Goal: Task Accomplishment & Management: Manage account settings

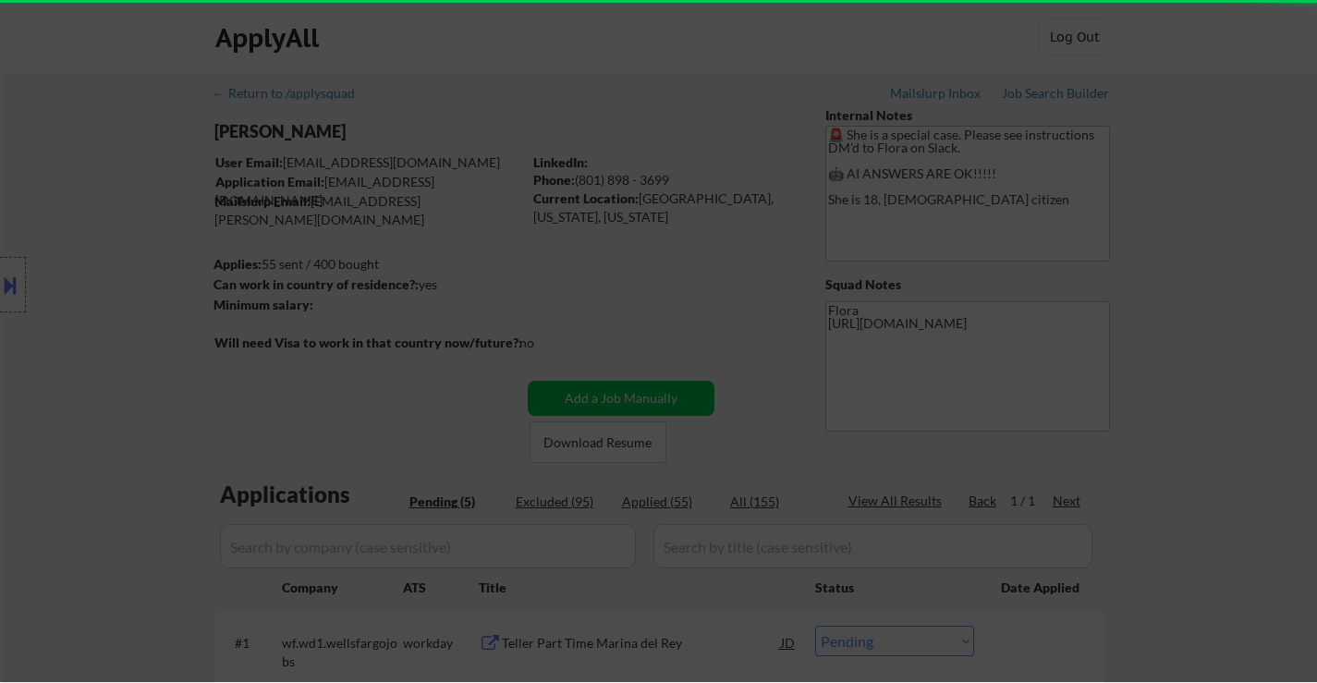
select select ""pending""
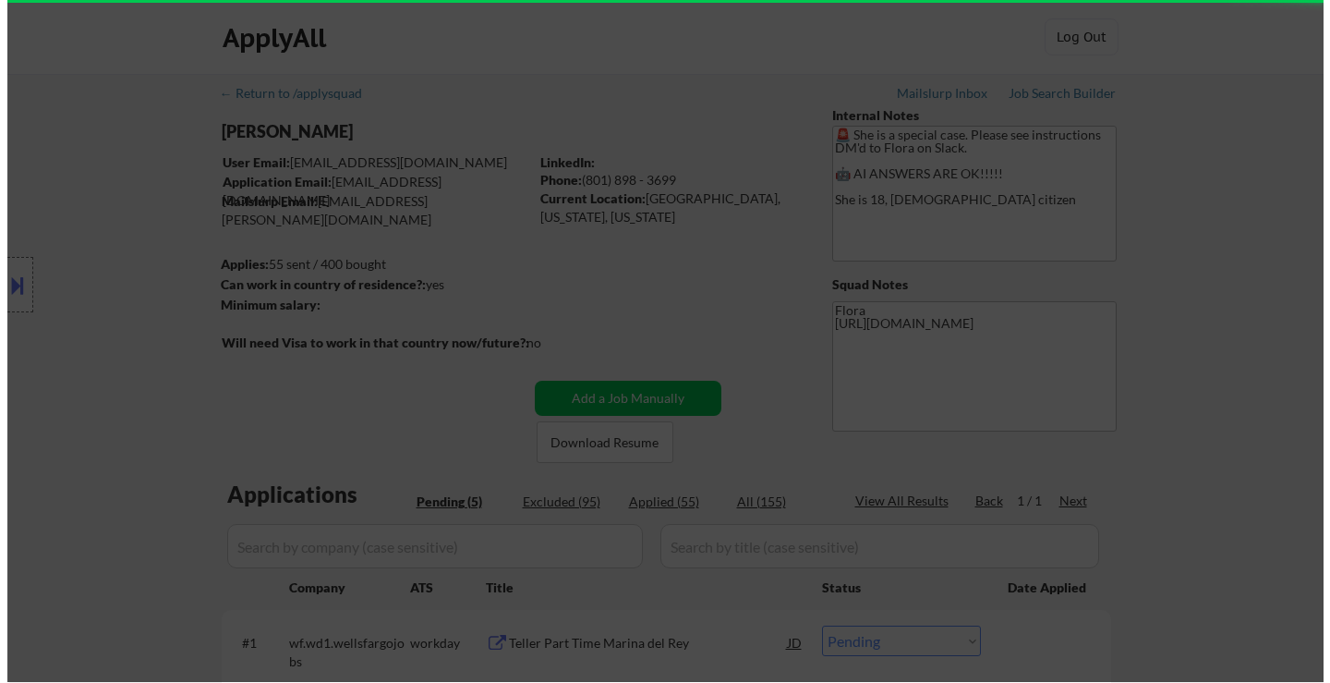
scroll to position [185, 0]
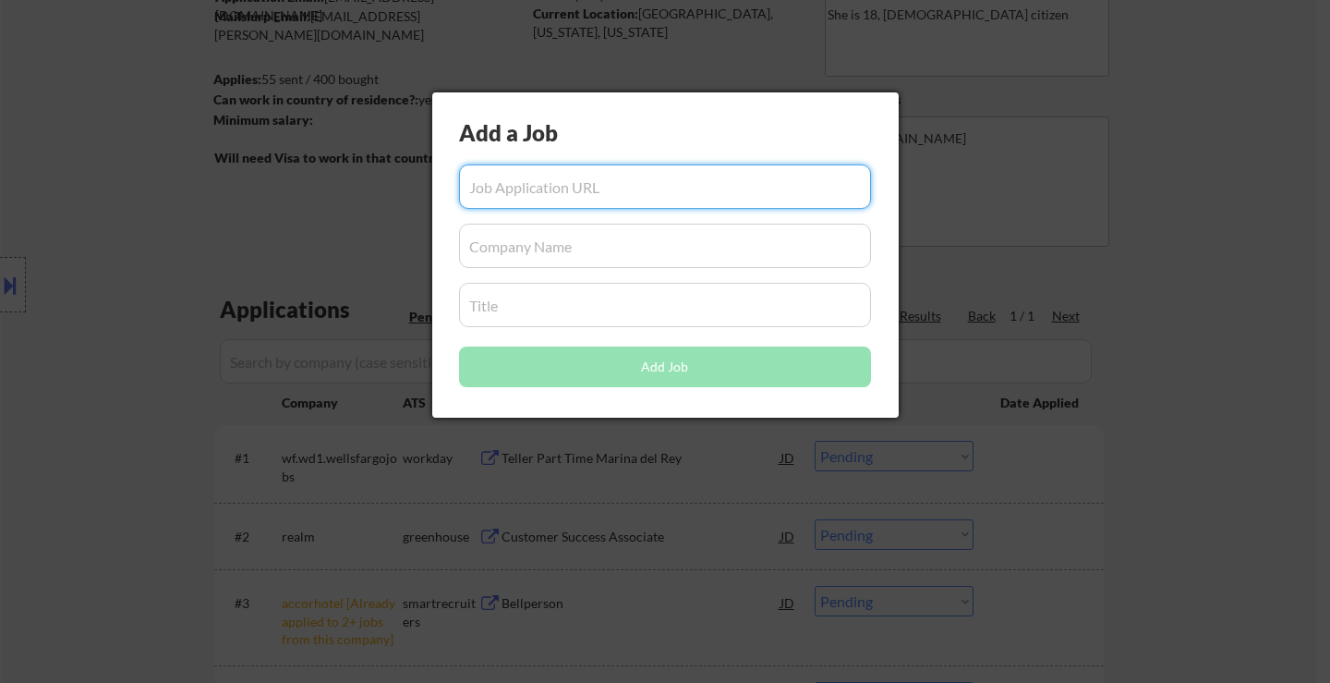
paste input "https://www.simplyhired.com/job/285Q1OWT0hHmIoW9mtp0T5ipwv7bKwcvLYv1Le-whBeclJk…"
type input "https://www.simplyhired.com/job/285Q1OWT0hHmIoW9mtp0T5ipwv7bKwcvLYv1Le-whBeclJk…"
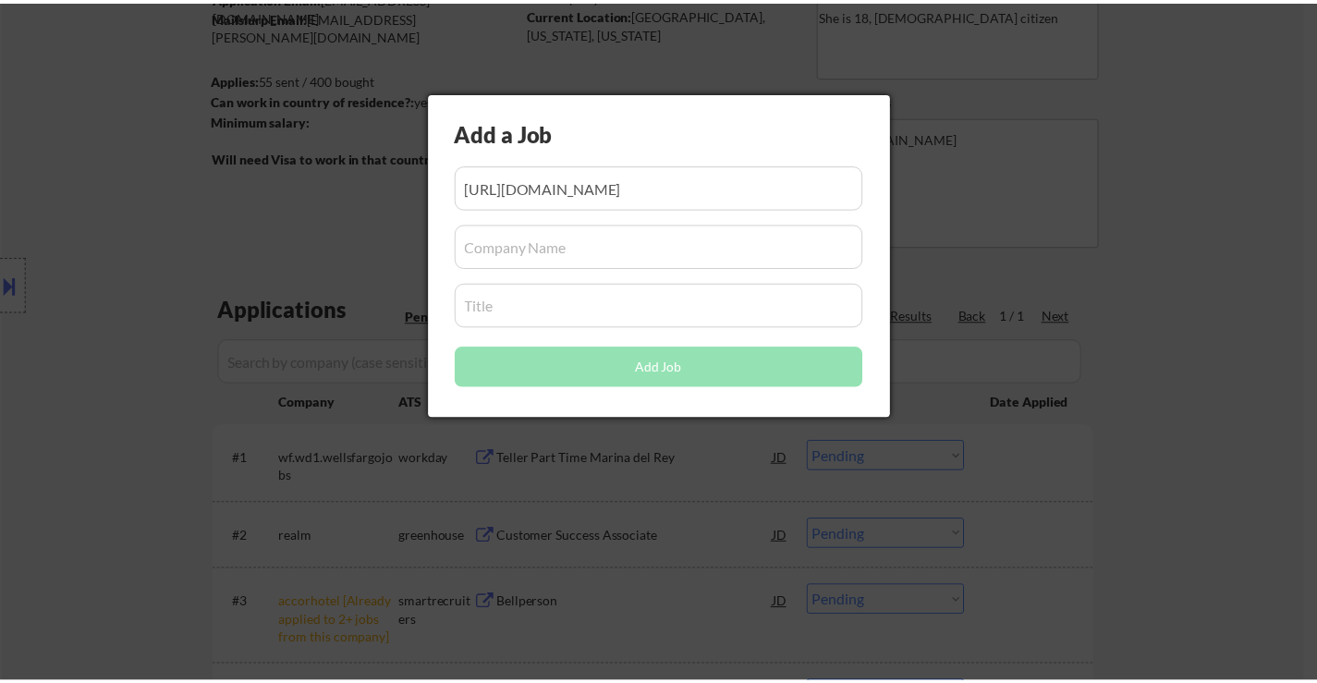
scroll to position [0, 0]
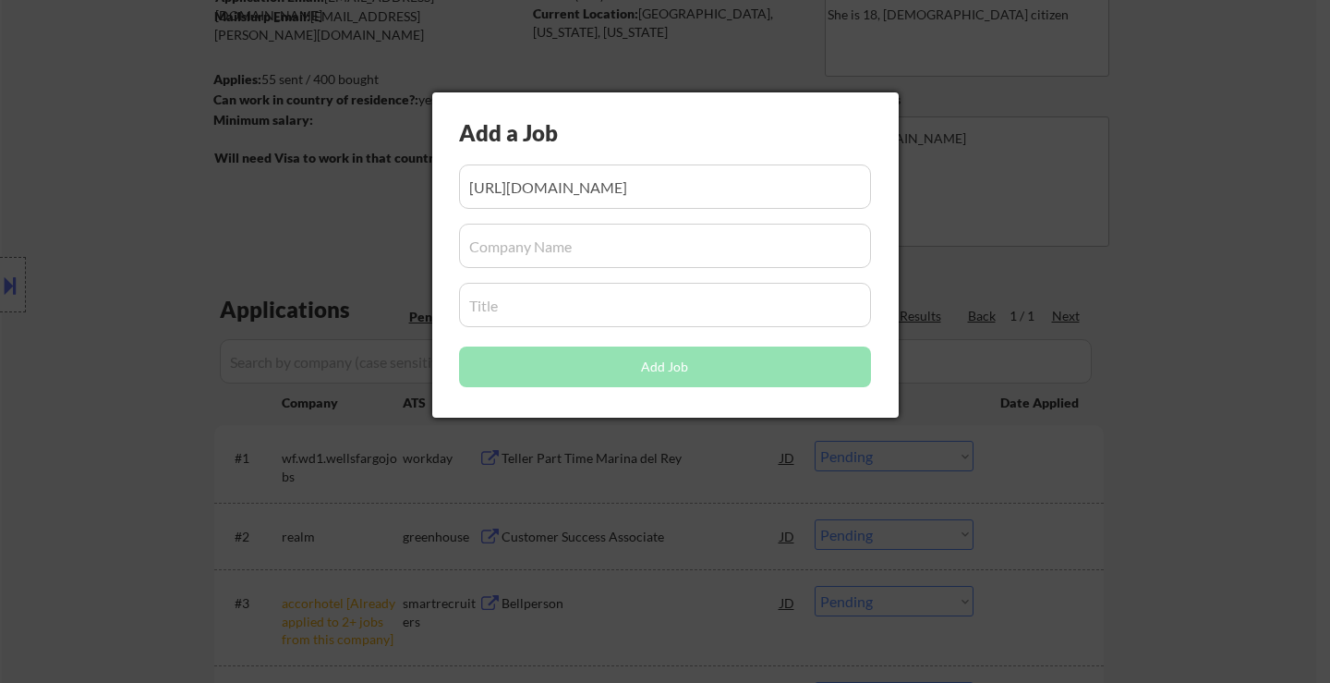
click at [686, 237] on input "input" at bounding box center [665, 246] width 412 height 44
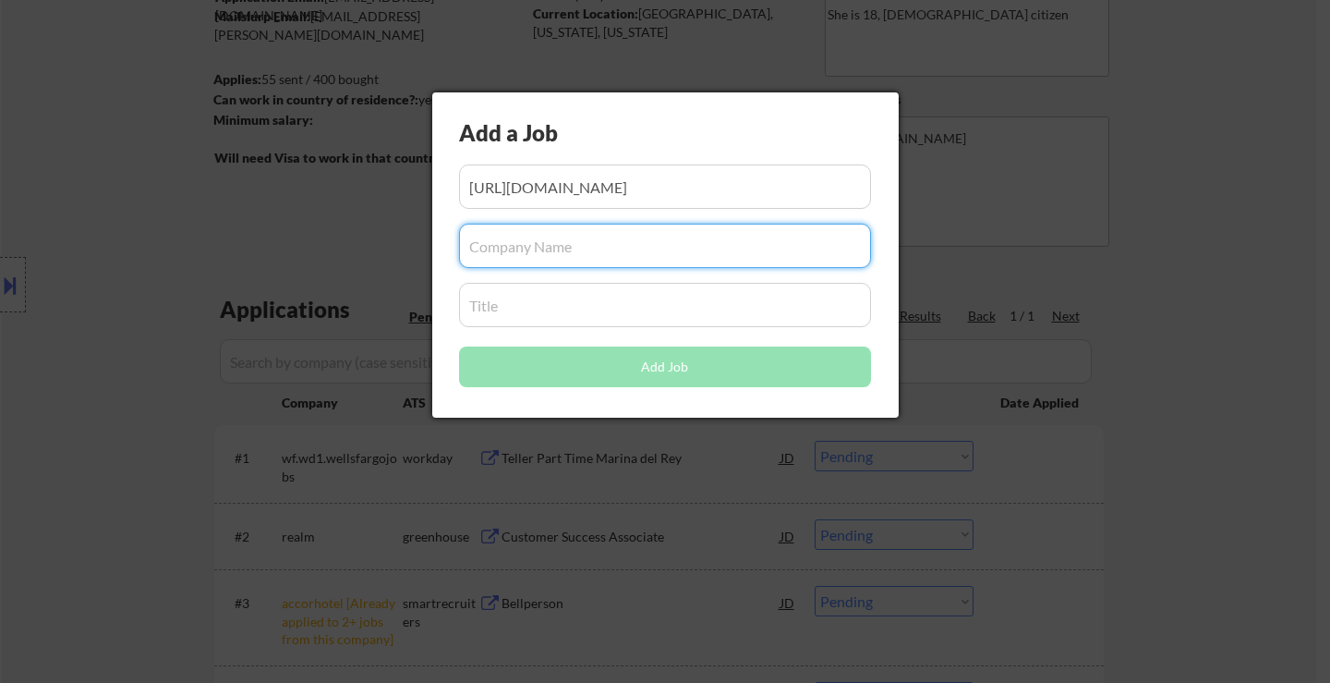
paste input "Hostelling International [GEOGRAPHIC_DATA]"
type input "Hostelling International [GEOGRAPHIC_DATA]"
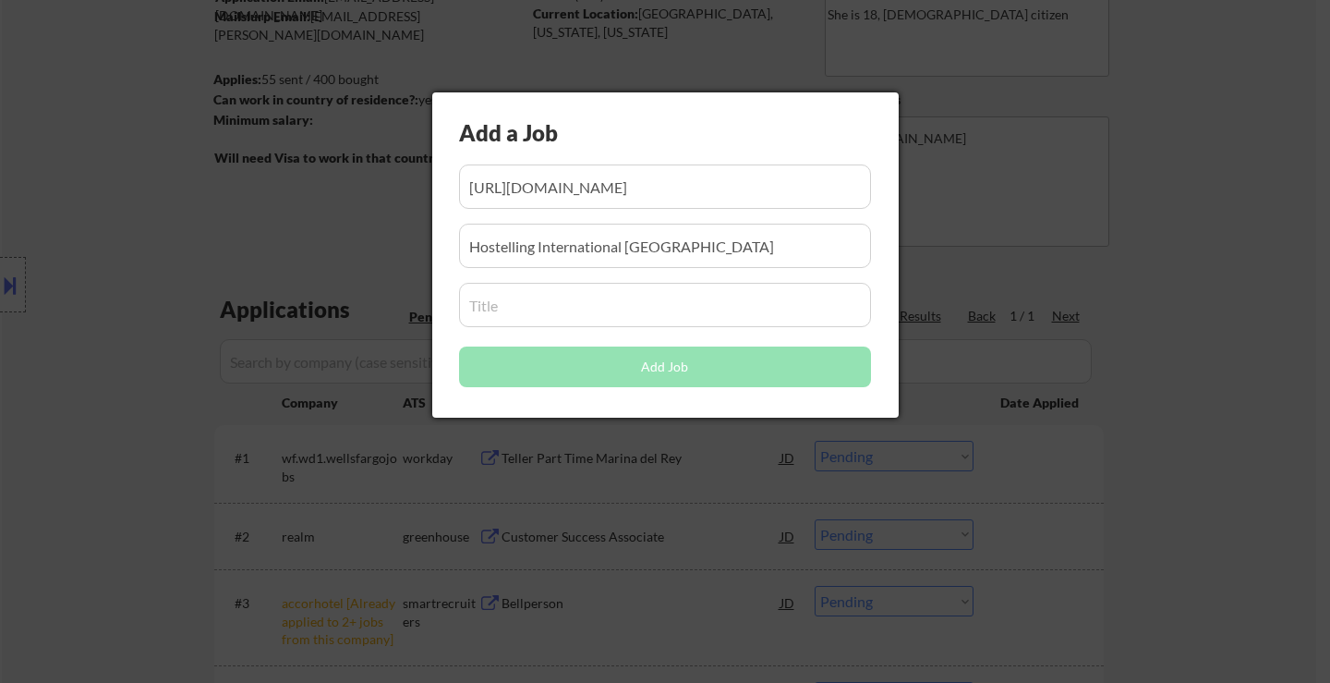
click at [491, 327] on div "Add a Job Add Job" at bounding box center [665, 254] width 467 height 325
click at [509, 310] on input "input" at bounding box center [665, 305] width 412 height 44
paste input "Housekeeping Associate | Part Time"
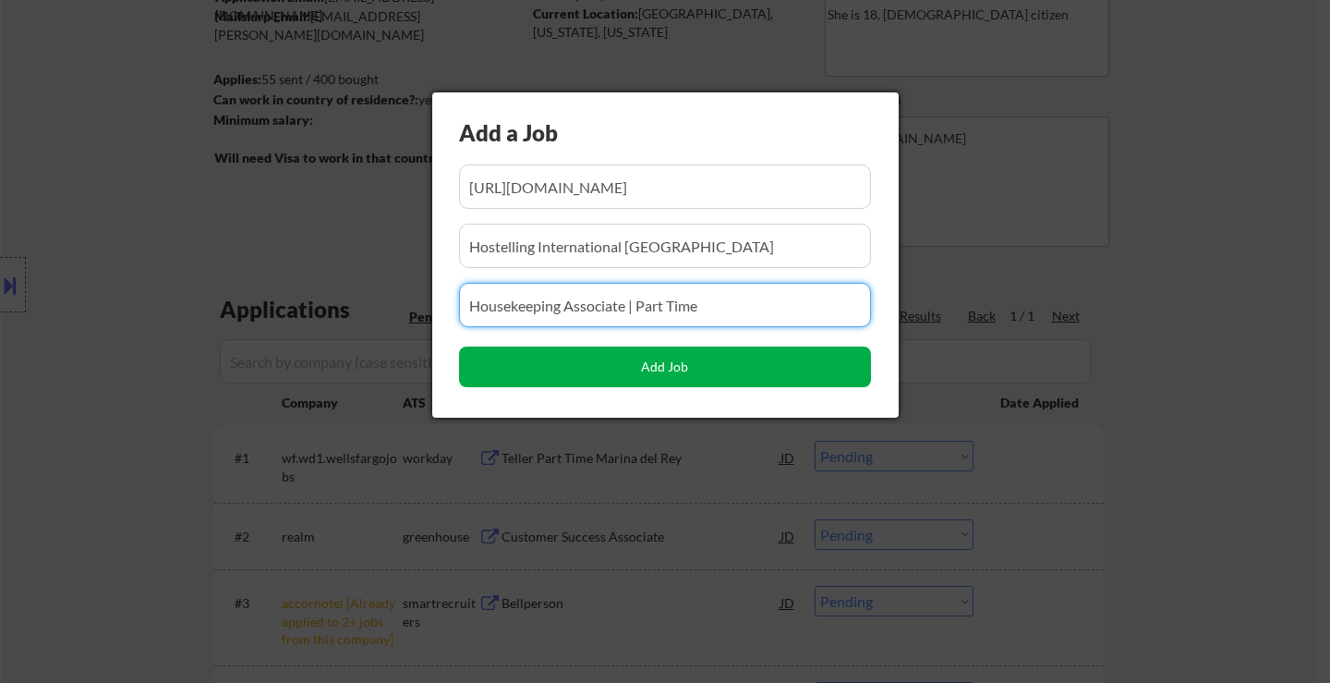
type input "Housekeeping Associate | Part Time"
click at [656, 368] on button "Add Job" at bounding box center [665, 366] width 412 height 41
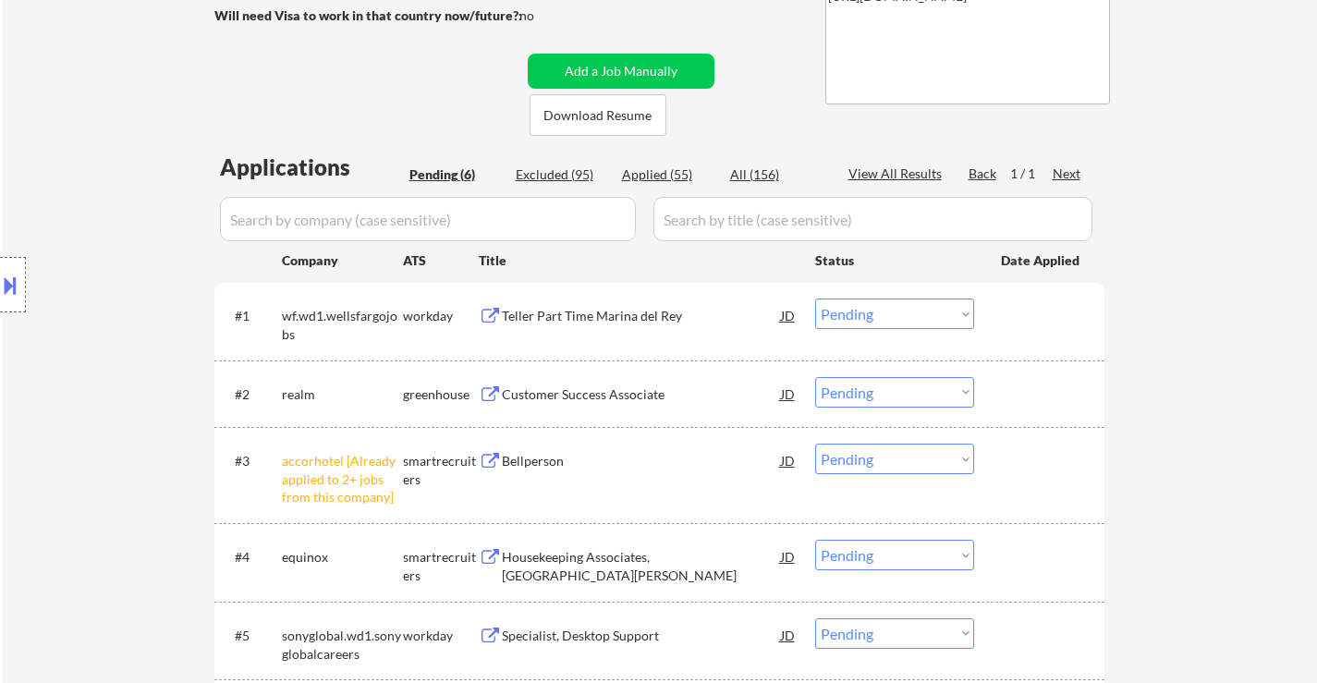
scroll to position [554, 0]
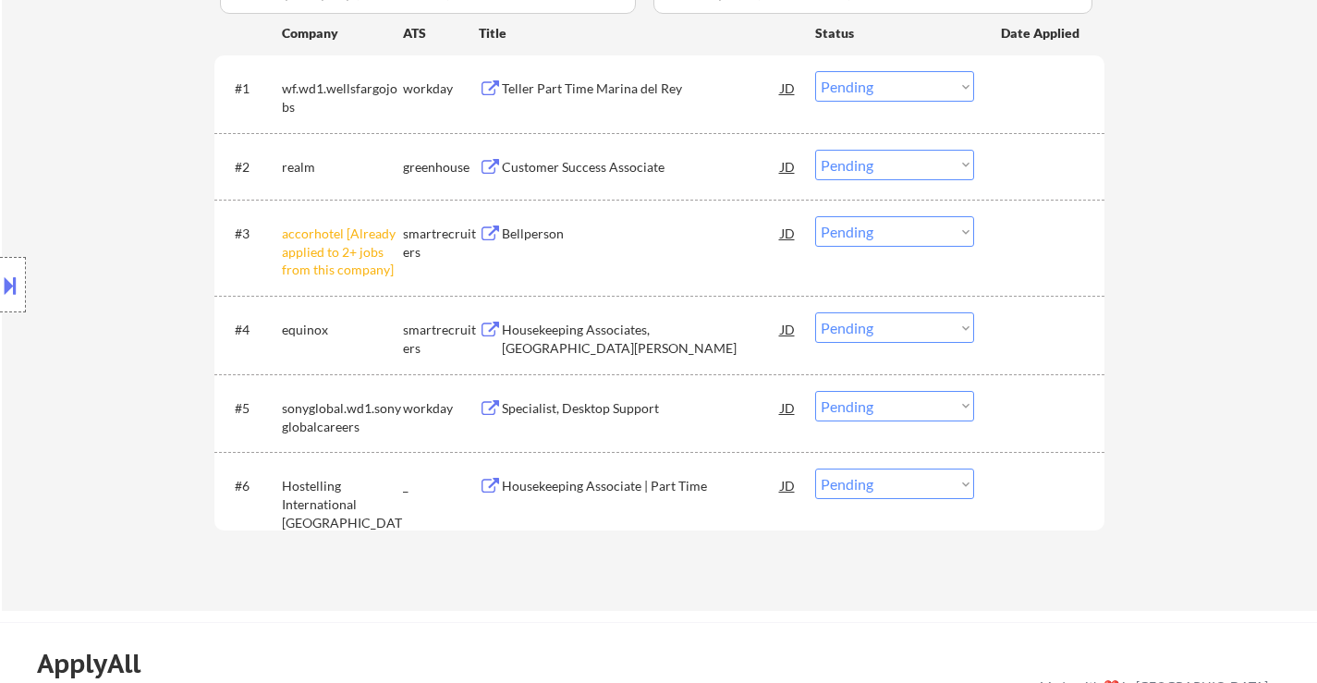
click at [882, 486] on select "Choose an option... Pending Applied Excluded (Questions) Excluded (Expired) Exc…" at bounding box center [894, 483] width 159 height 30
select select ""applied""
click at [815, 468] on select "Choose an option... Pending Applied Excluded (Questions) Excluded (Expired) Exc…" at bounding box center [894, 483] width 159 height 30
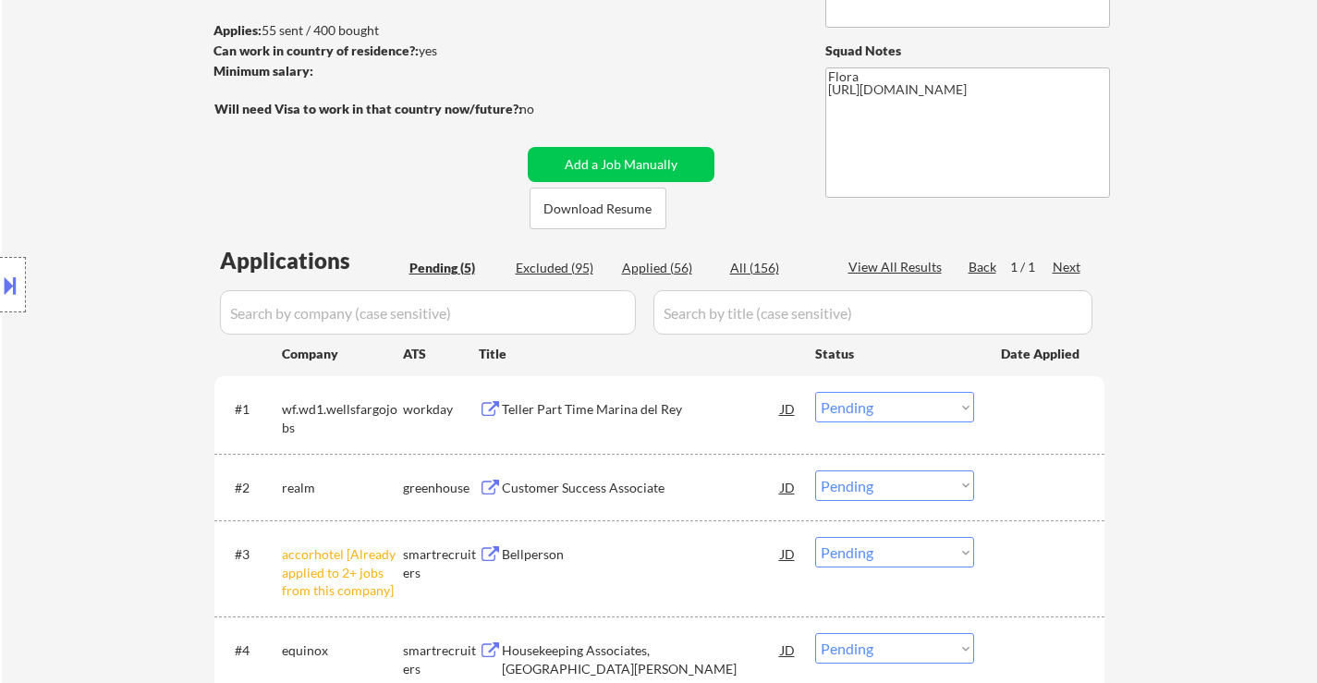
scroll to position [370, 0]
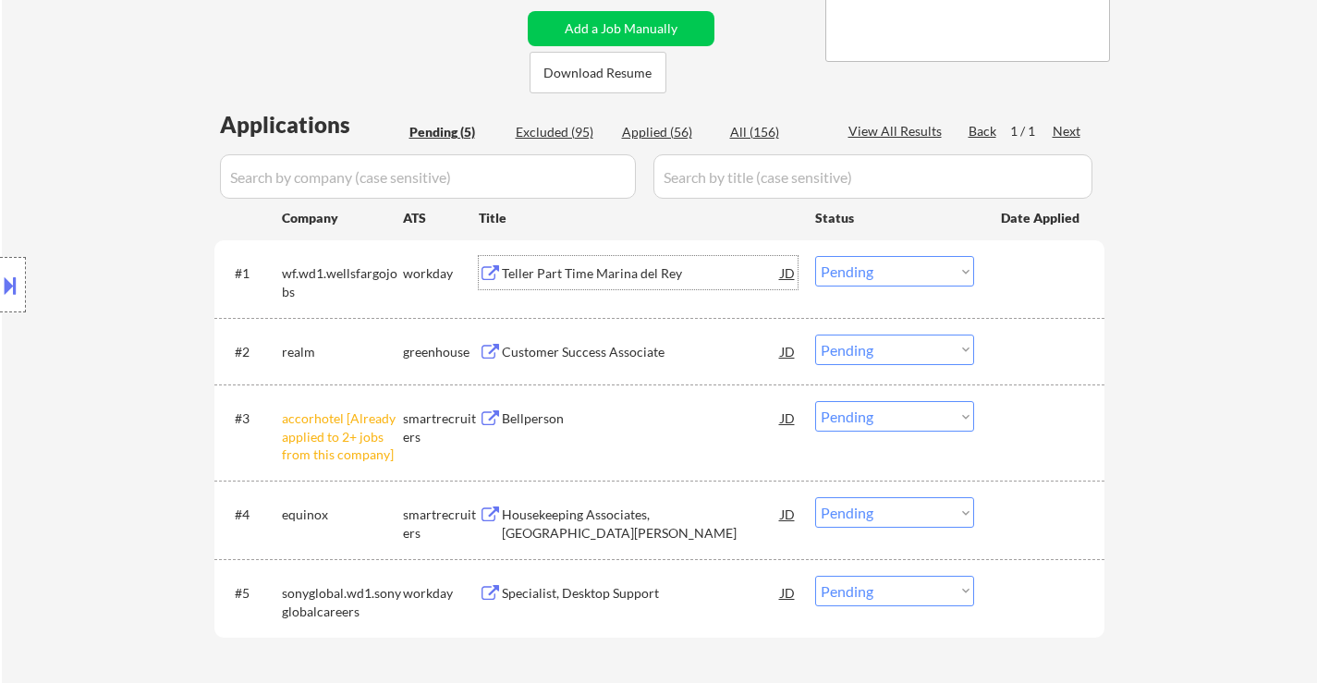
click at [611, 269] on div "Teller Part Time Marina del Rey" at bounding box center [641, 273] width 279 height 18
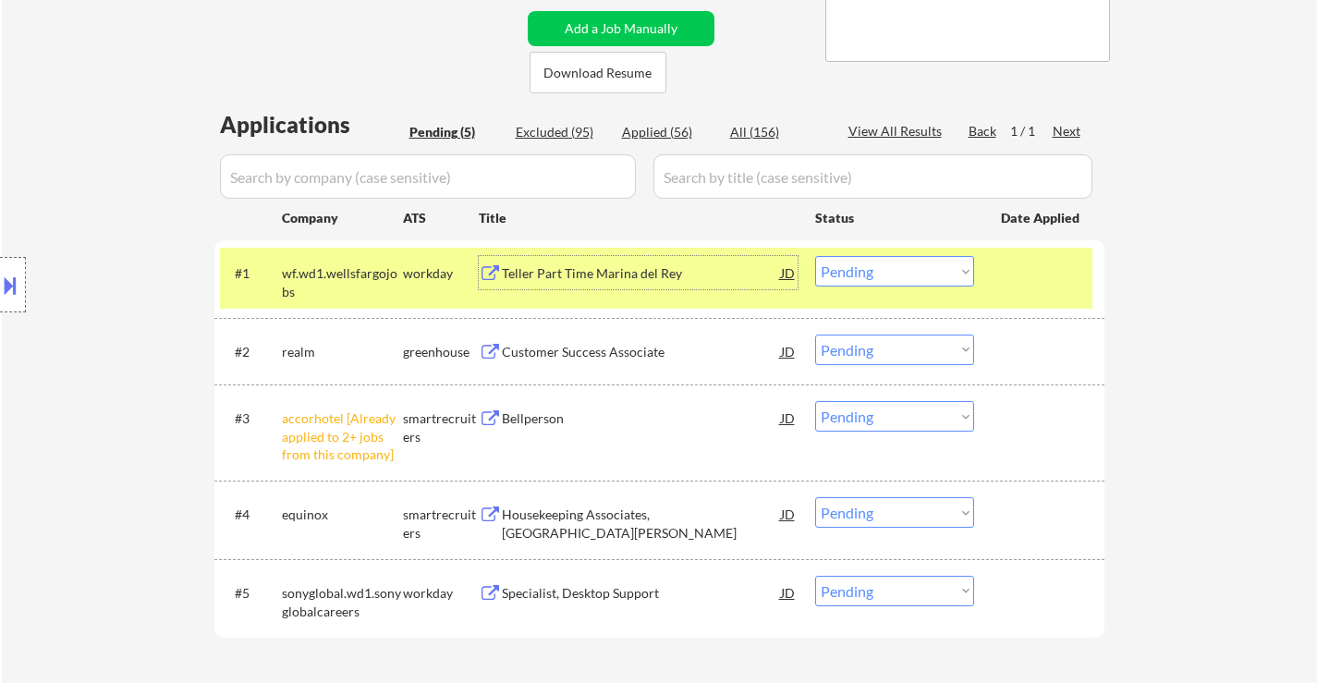
click at [838, 269] on select "Choose an option... Pending Applied Excluded (Questions) Excluded (Expired) Exc…" at bounding box center [894, 271] width 159 height 30
select select ""applied""
click at [815, 256] on select "Choose an option... Pending Applied Excluded (Questions) Excluded (Expired) Exc…" at bounding box center [894, 271] width 159 height 30
click at [920, 349] on select "Choose an option... Pending Applied Excluded (Questions) Excluded (Expired) Exc…" at bounding box center [894, 349] width 159 height 30
select select ""excluded__bad_match_""
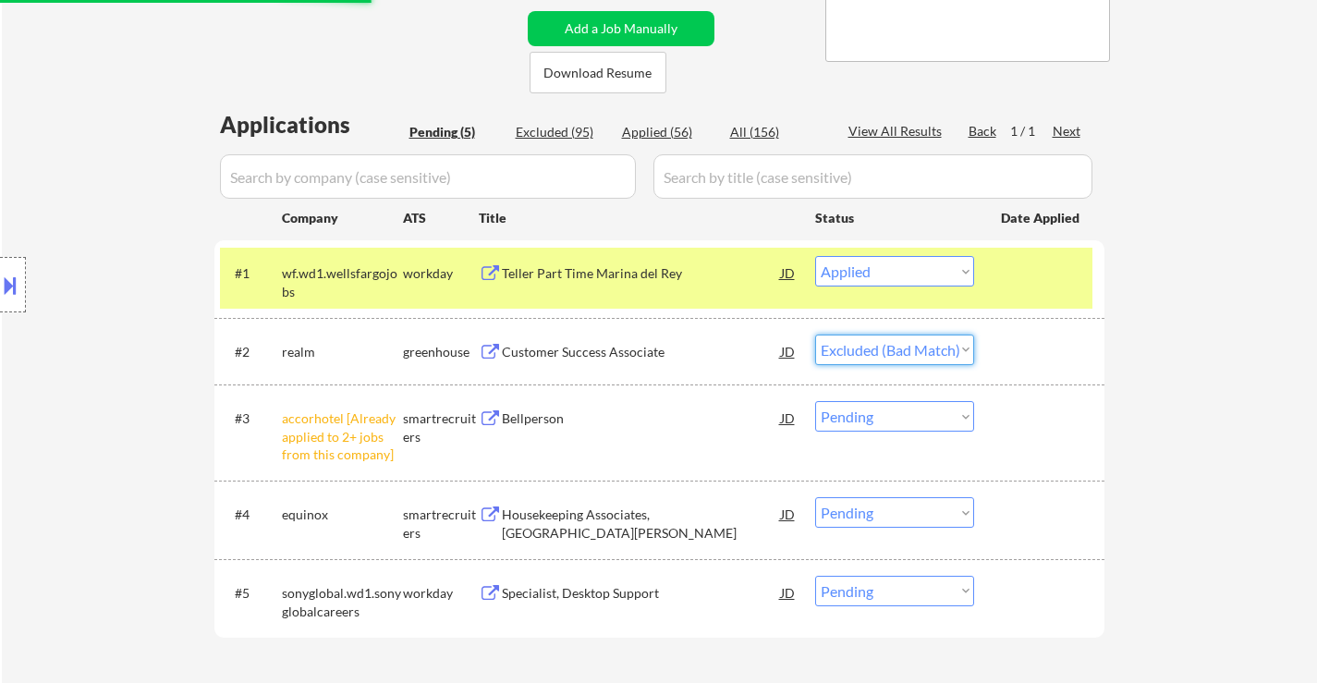
click at [815, 334] on select "Choose an option... Pending Applied Excluded (Questions) Excluded (Expired) Exc…" at bounding box center [894, 349] width 159 height 30
select select ""pending""
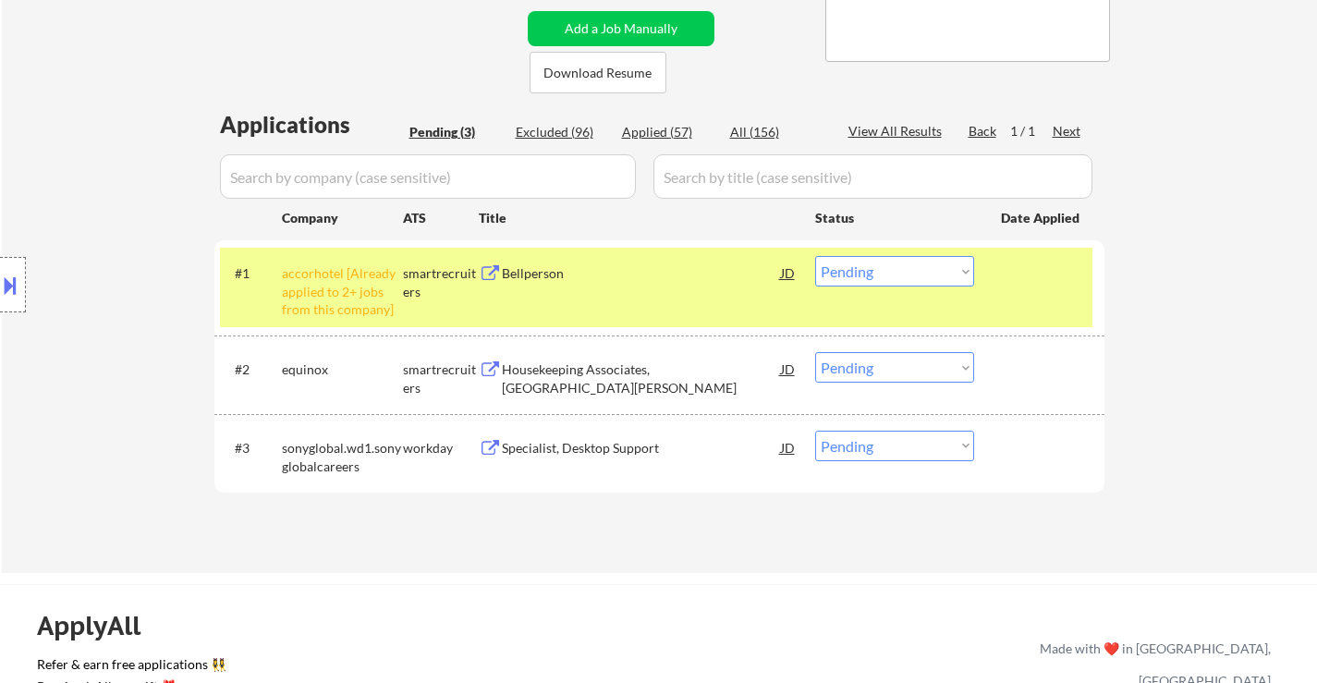
click at [946, 264] on select "Choose an option... Pending Applied Excluded (Questions) Excluded (Expired) Exc…" at bounding box center [894, 271] width 159 height 30
click at [815, 256] on select "Choose an option... Pending Applied Excluded (Questions) Excluded (Expired) Exc…" at bounding box center [894, 271] width 159 height 30
select select ""pending""
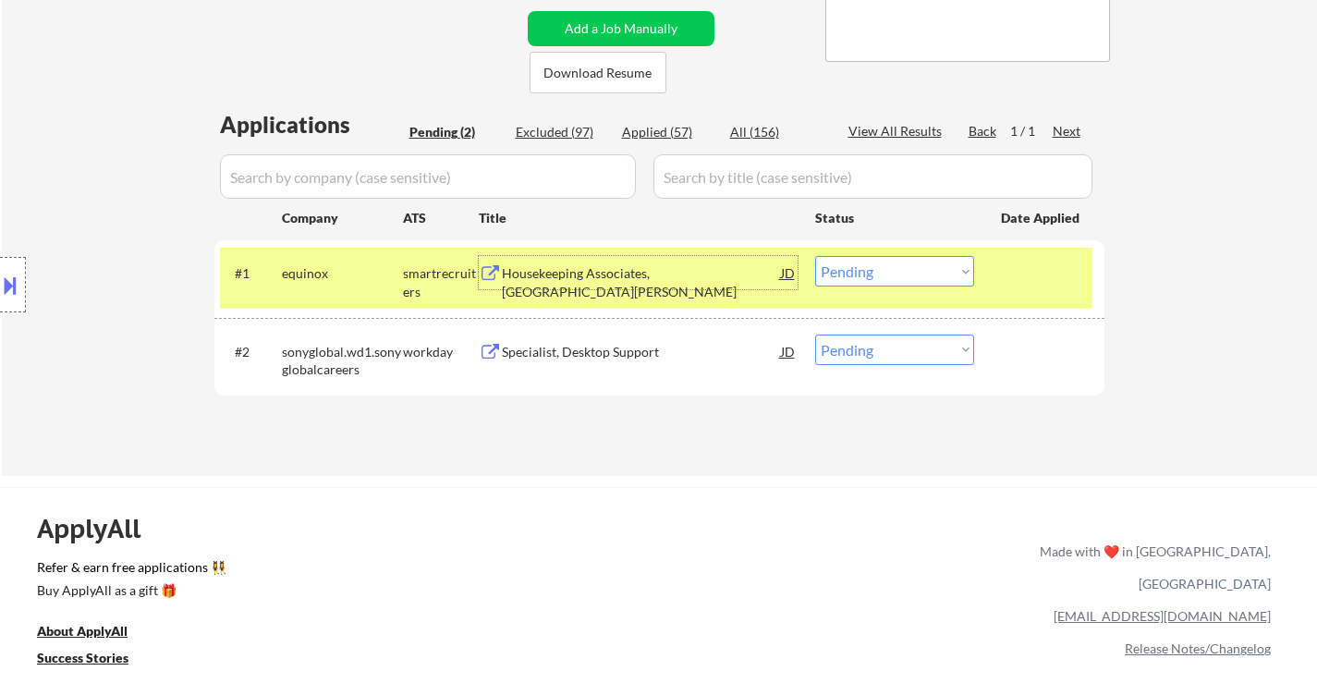
click at [674, 273] on div "Housekeeping Associates, Santa Monica East" at bounding box center [641, 282] width 279 height 36
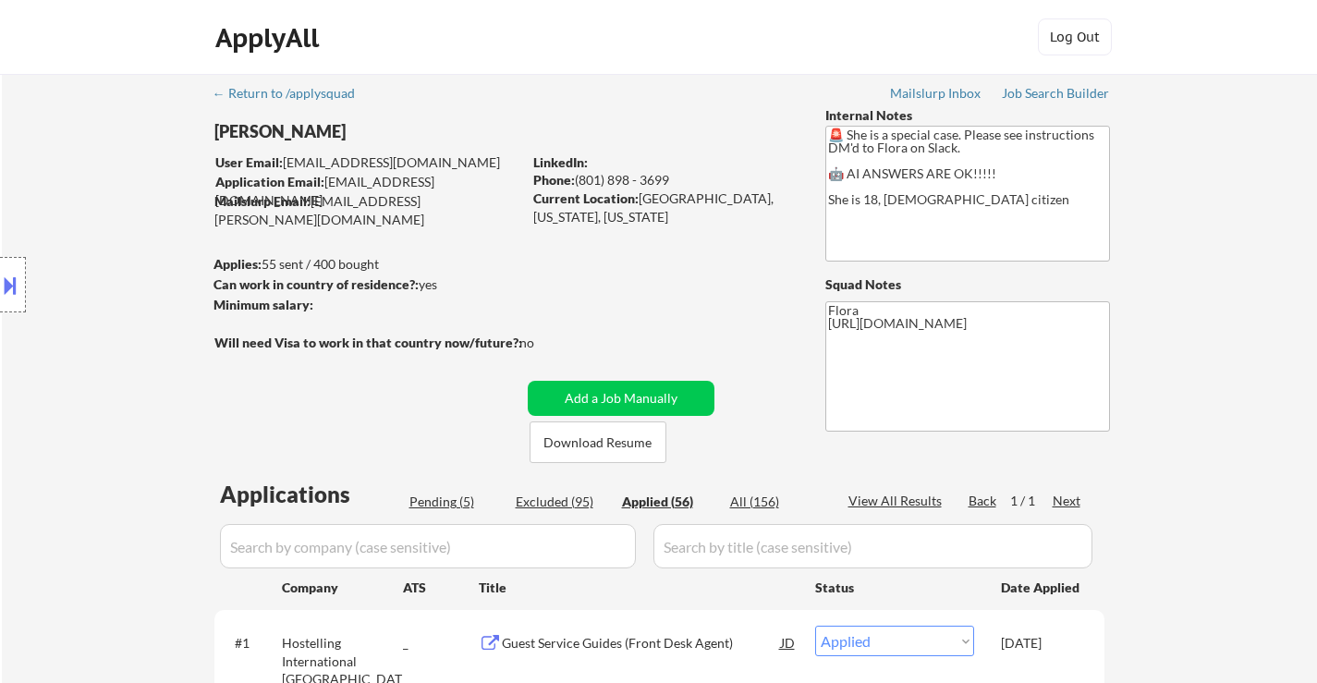
select select ""applied""
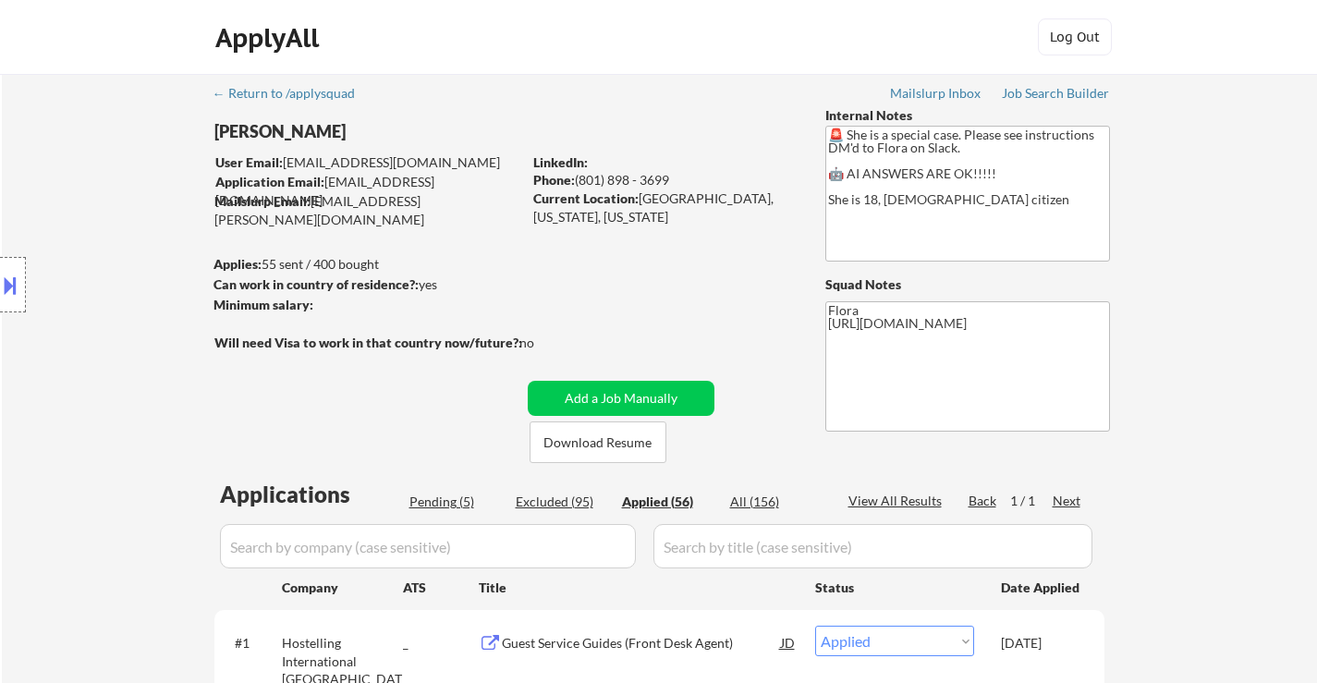
select select ""applied""
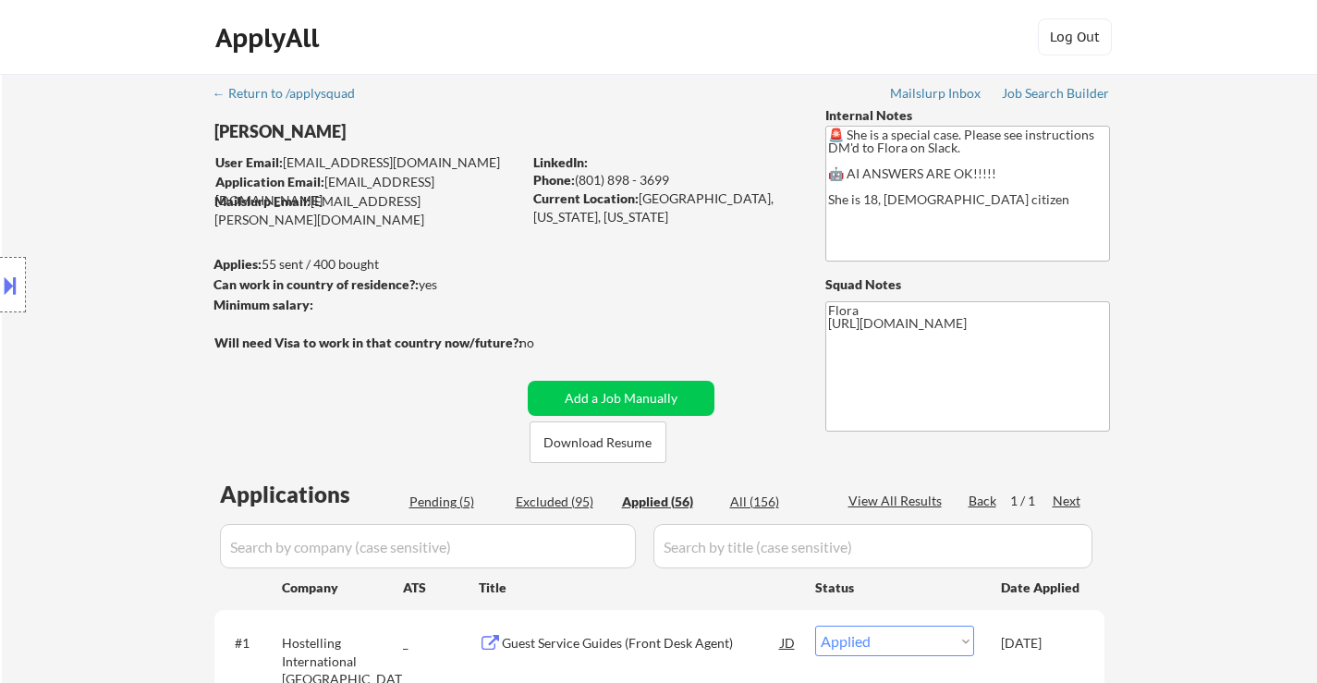
select select ""applied""
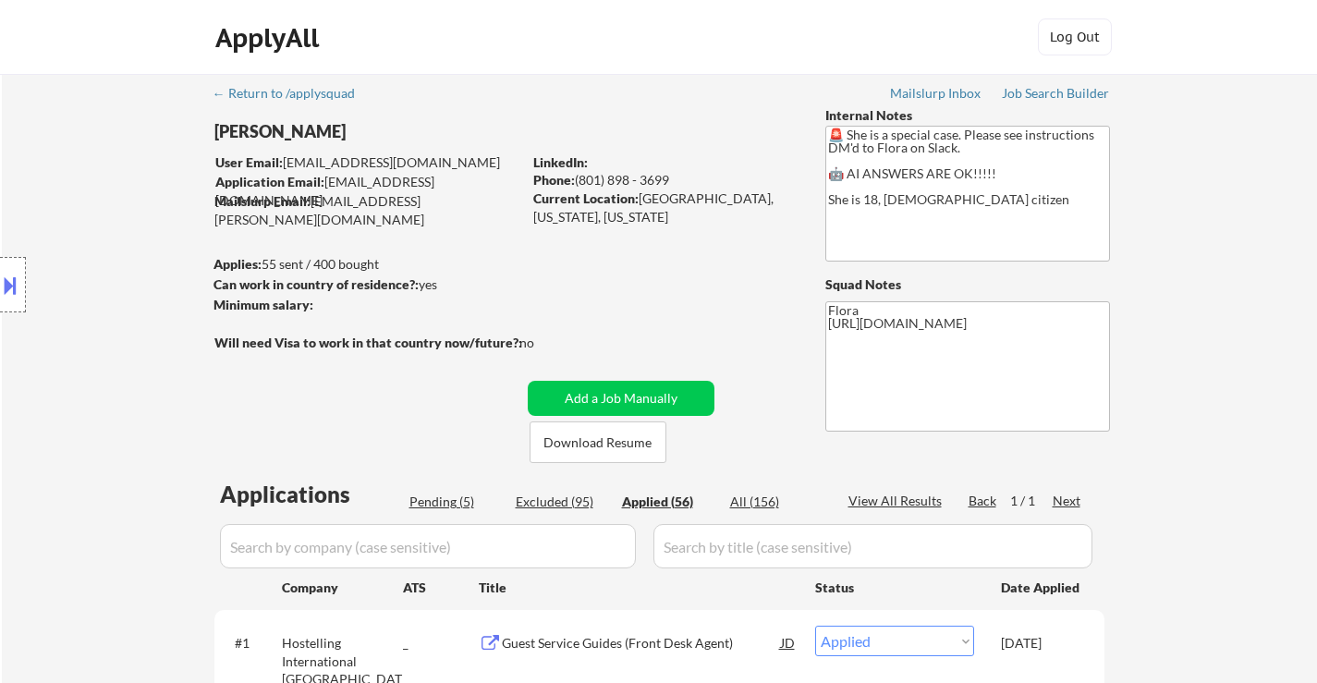
select select ""applied""
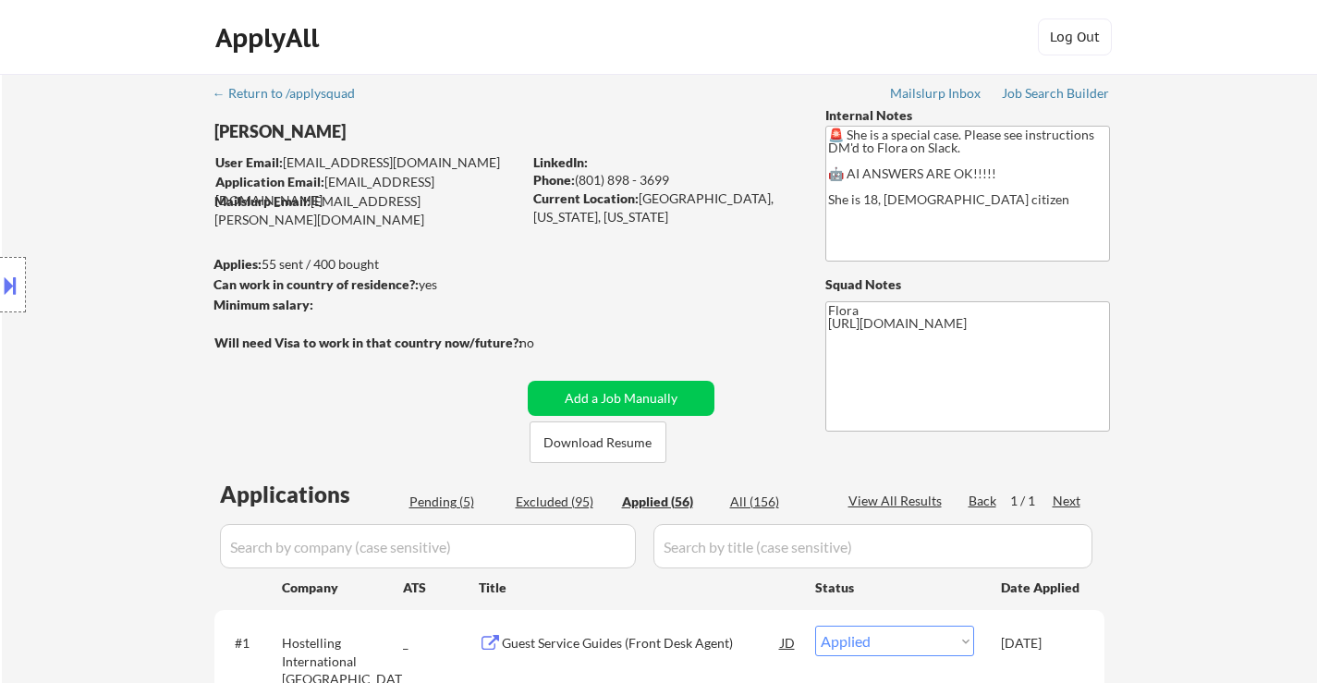
select select ""applied""
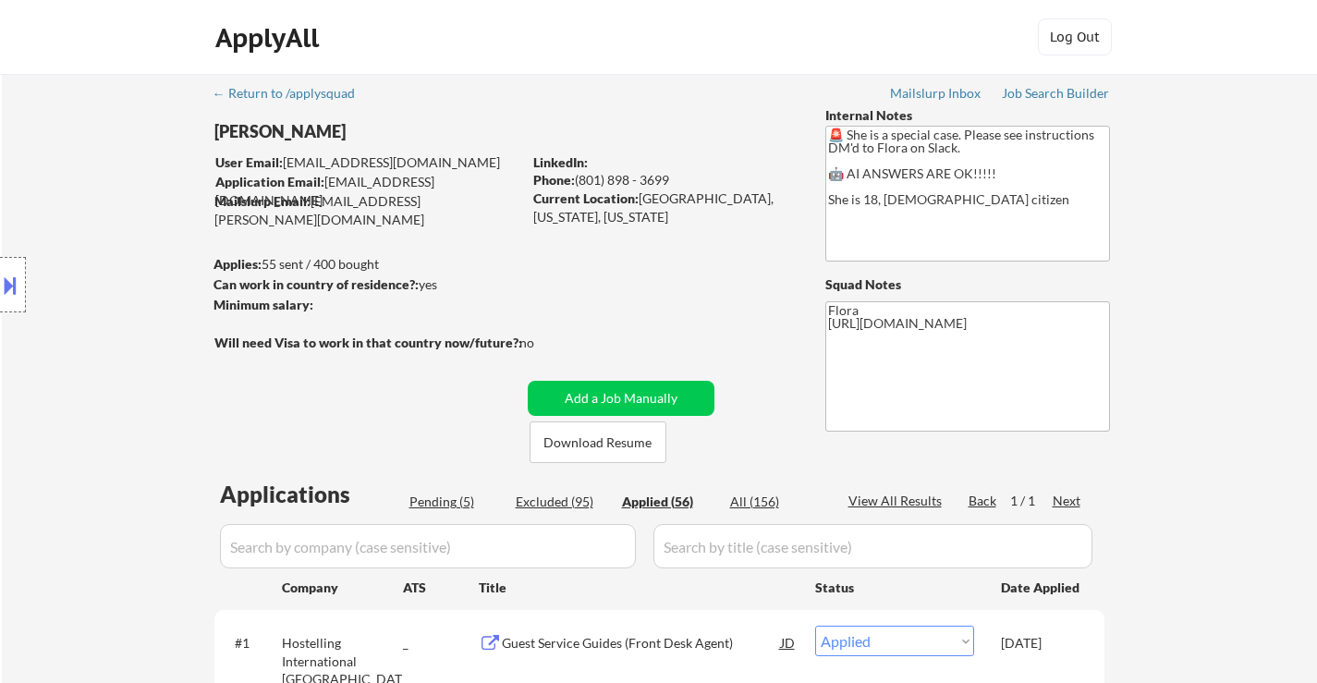
select select ""applied""
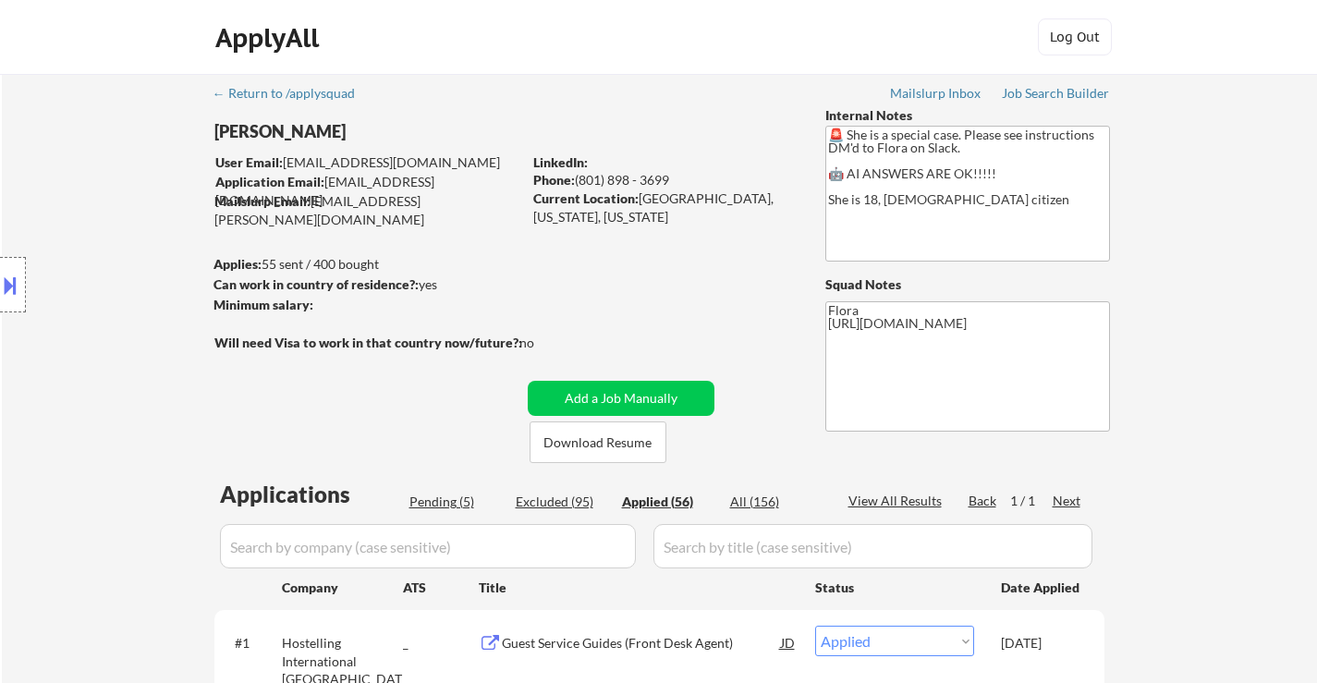
select select ""applied""
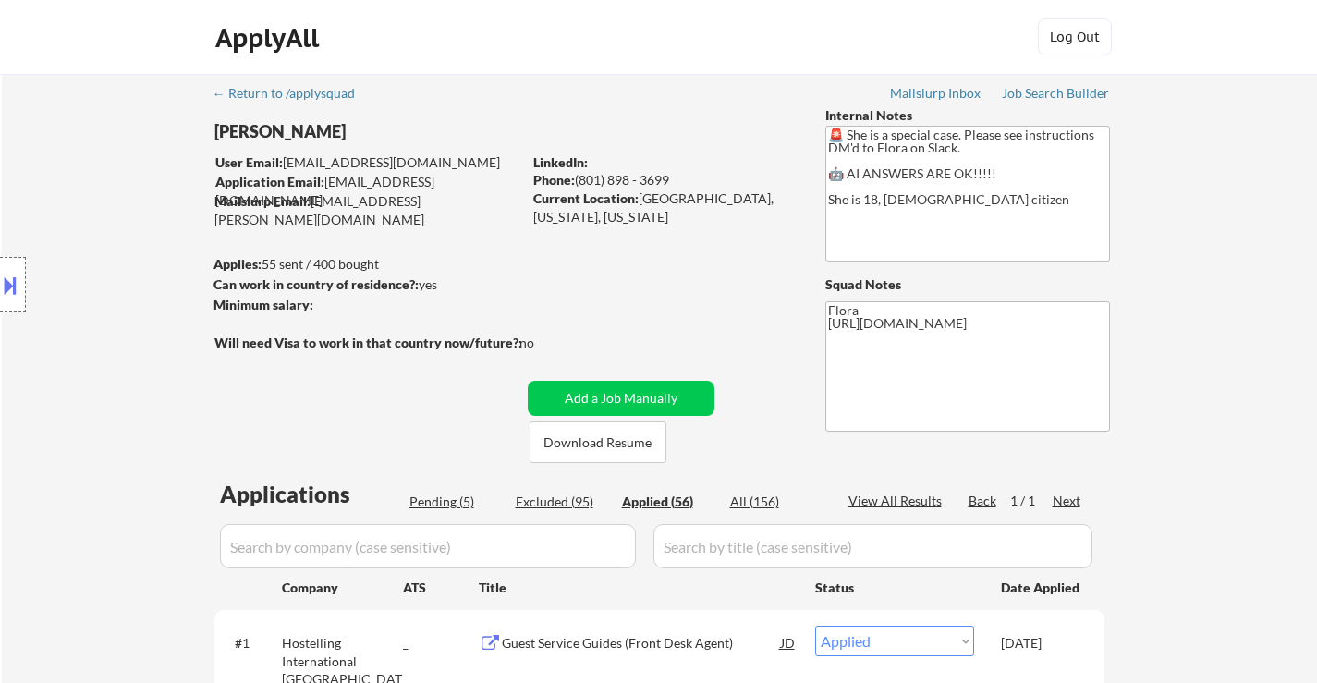
select select ""applied""
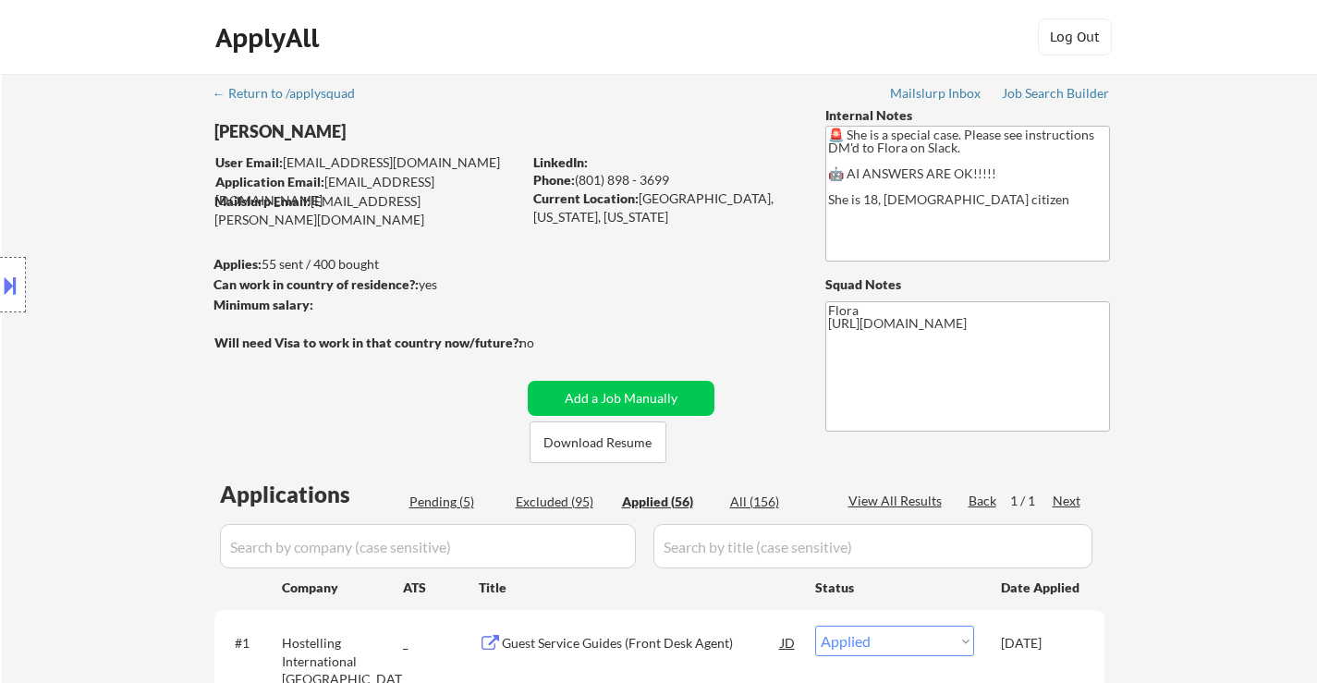
select select ""applied""
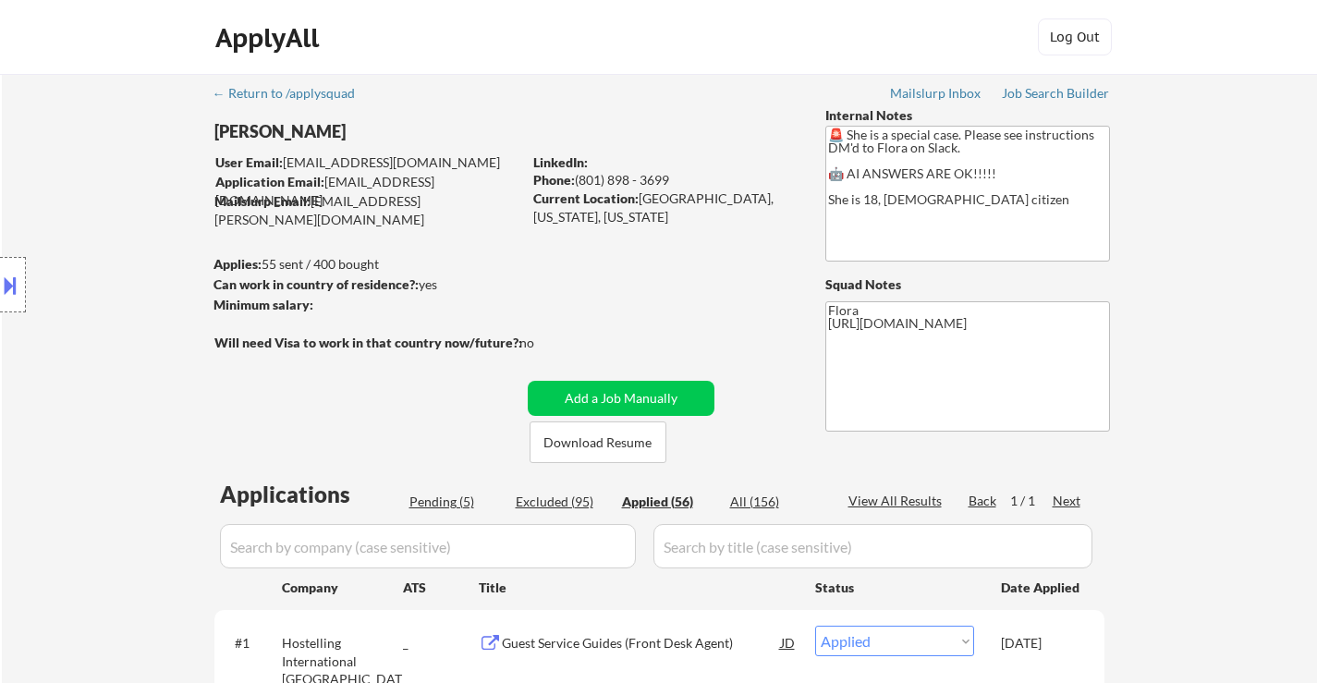
select select ""applied""
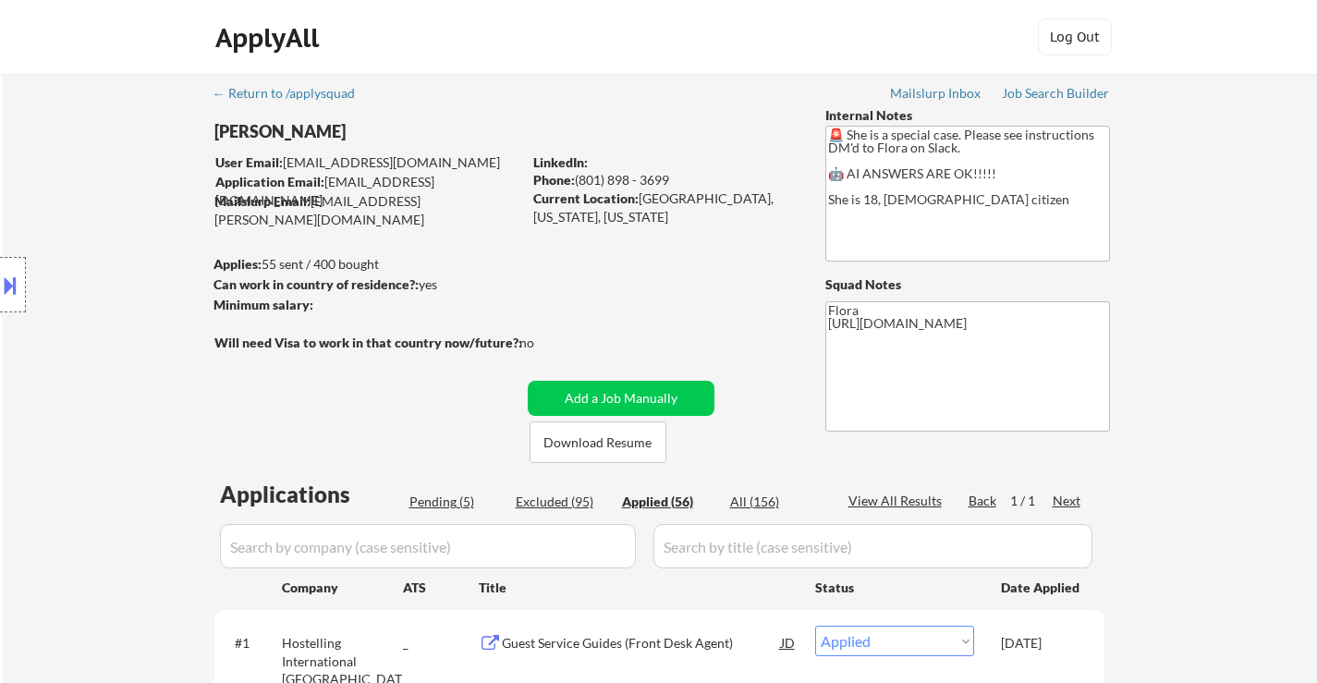
select select ""applied""
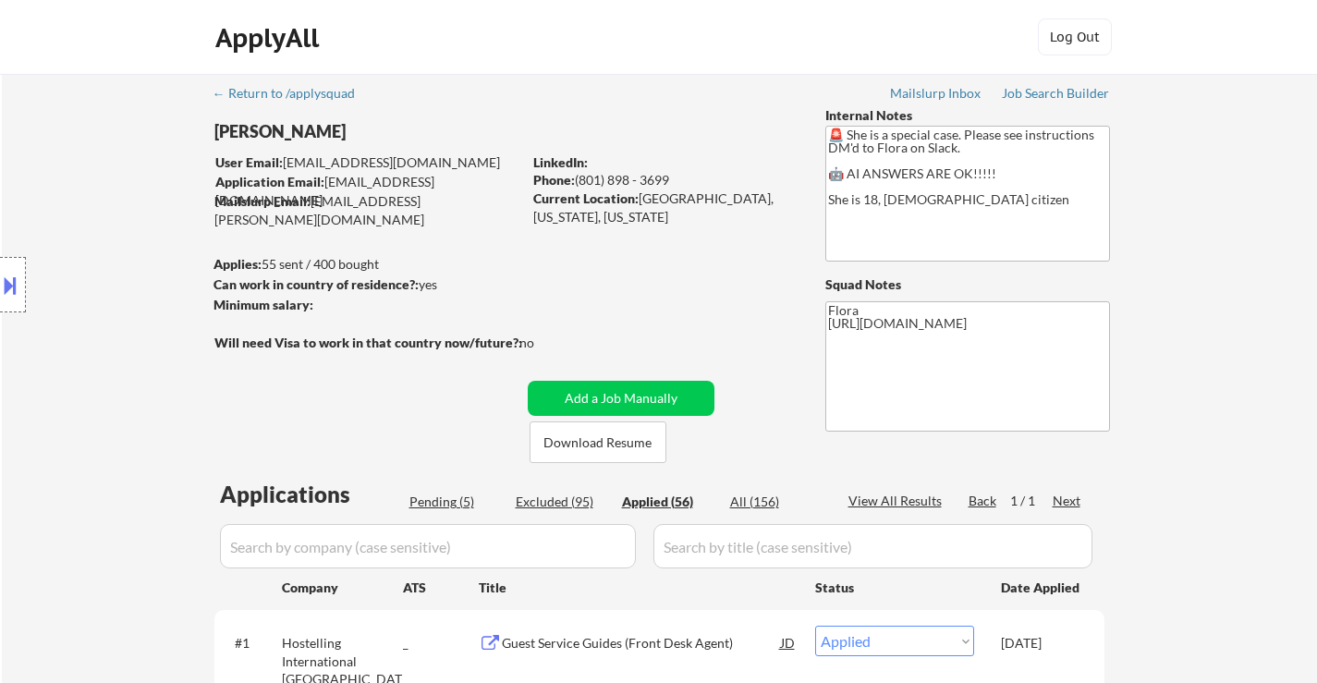
select select ""applied""
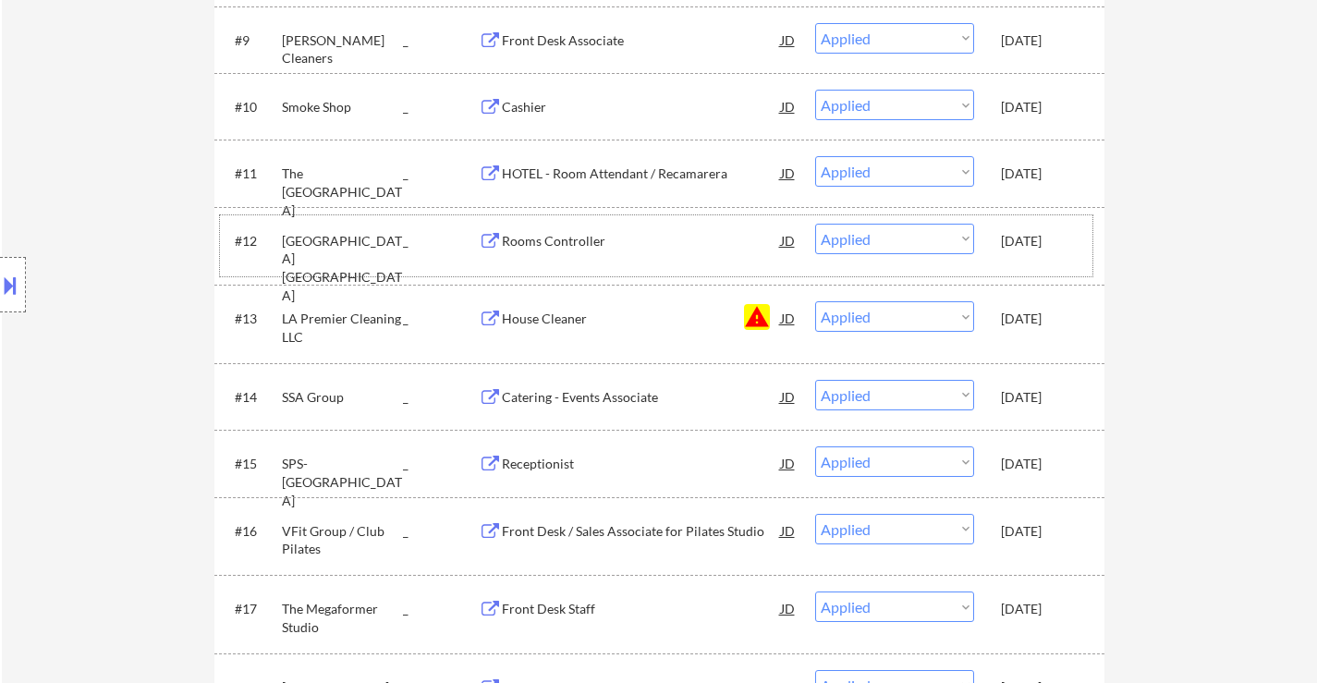
scroll to position [1201, 0]
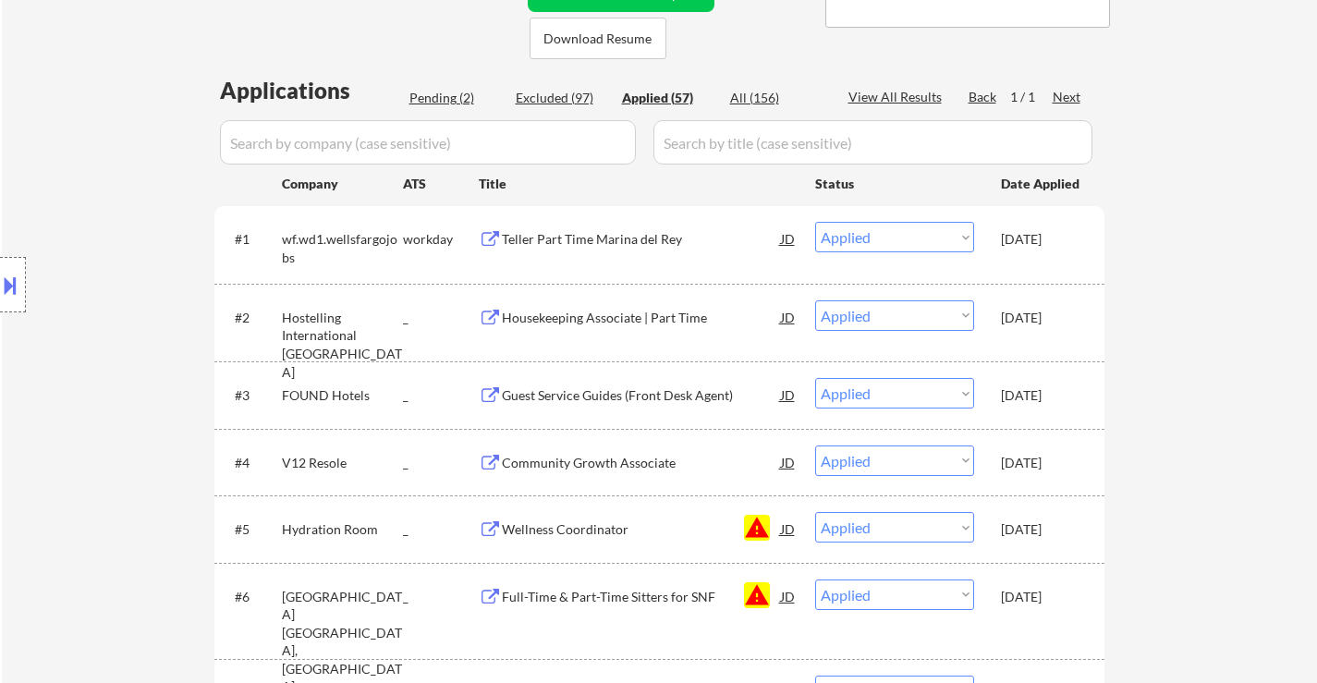
scroll to position [370, 0]
